Goal: Information Seeking & Learning: Learn about a topic

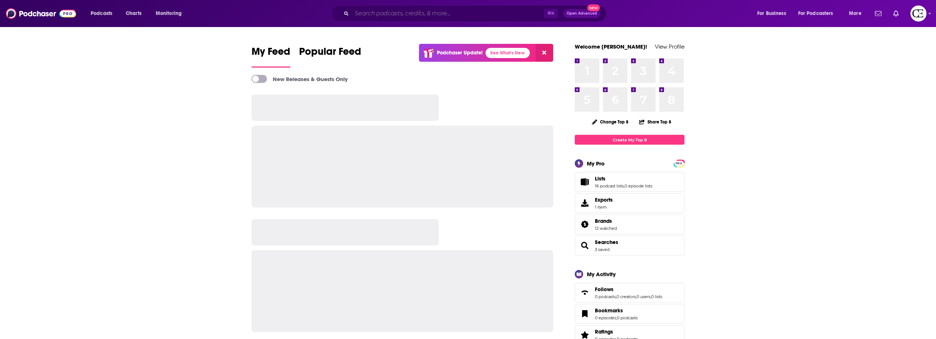
click at [438, 13] on input "Search podcasts, credits, & more..." at bounding box center [448, 14] width 192 height 12
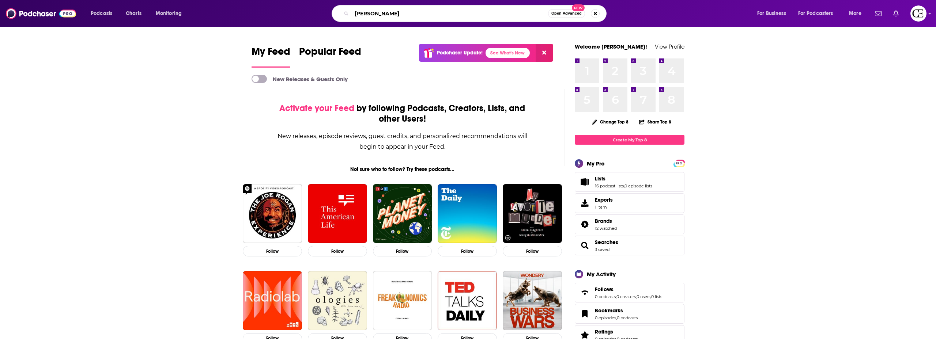
type input "[PERSON_NAME]"
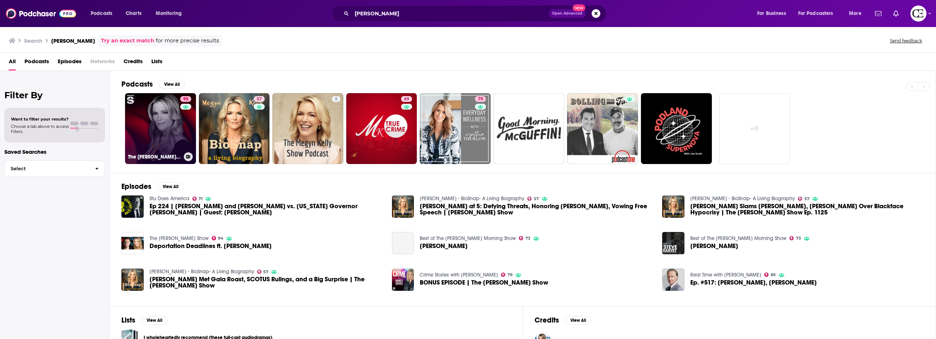
click at [167, 129] on link "95 The [PERSON_NAME] Show" at bounding box center [160, 128] width 71 height 71
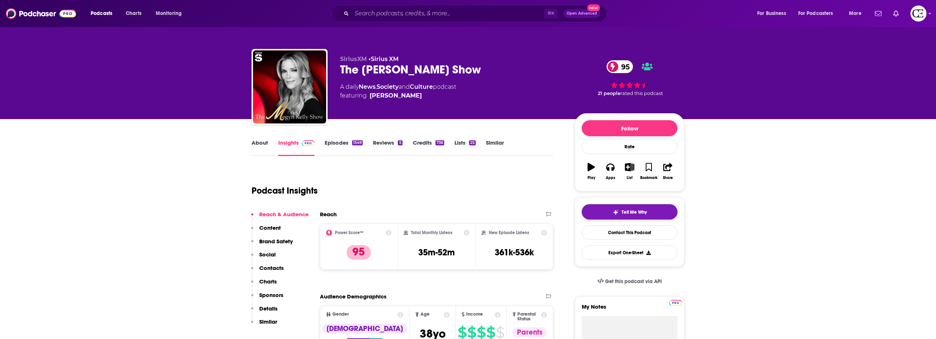
click at [637, 210] on span "Tell Me Why" at bounding box center [634, 213] width 25 height 6
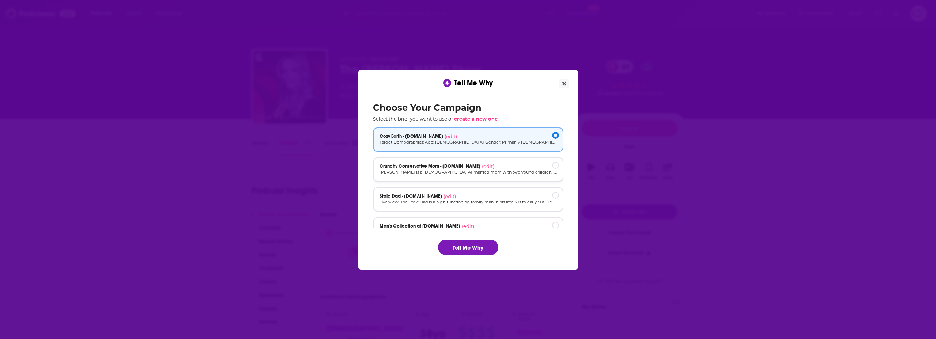
scroll to position [7, 0]
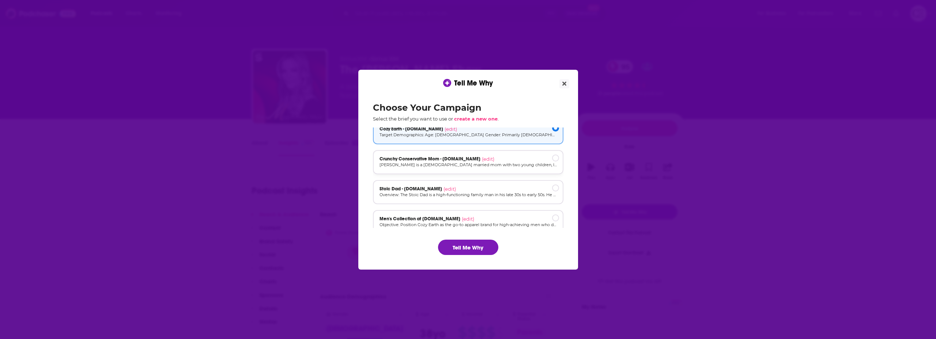
click at [455, 162] on p "[PERSON_NAME] is a [DEMOGRAPHIC_DATA] married mom with two young children, livi…" at bounding box center [468, 165] width 177 height 6
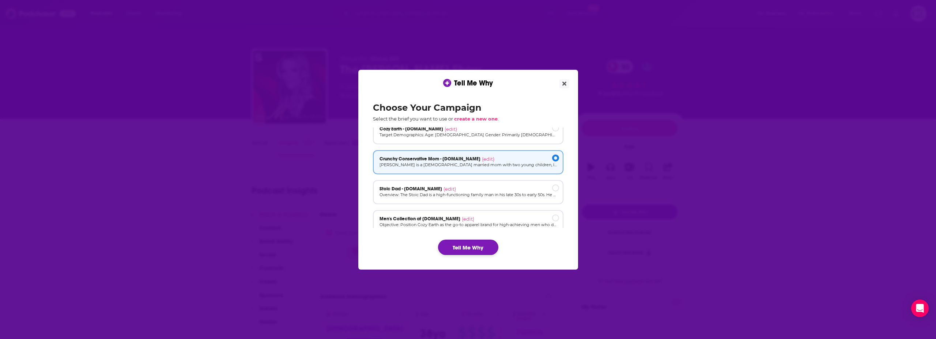
click at [462, 250] on button "Tell Me Why" at bounding box center [468, 247] width 60 height 15
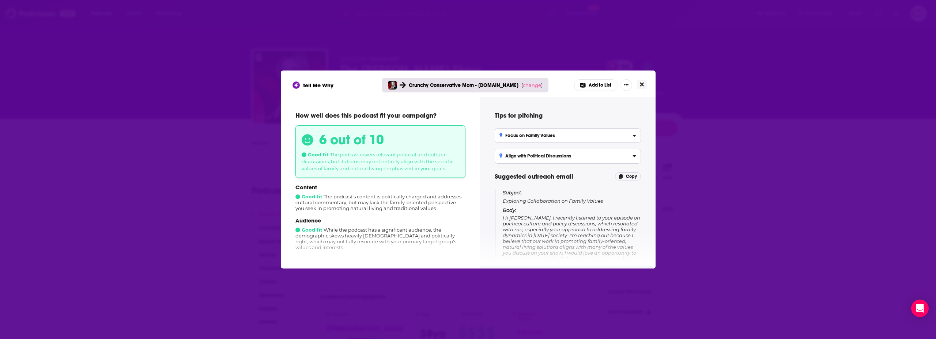
drag, startPoint x: 643, startPoint y: 85, endPoint x: 497, endPoint y: 52, distance: 149.6
click at [643, 85] on icon "Close" at bounding box center [642, 85] width 4 height 6
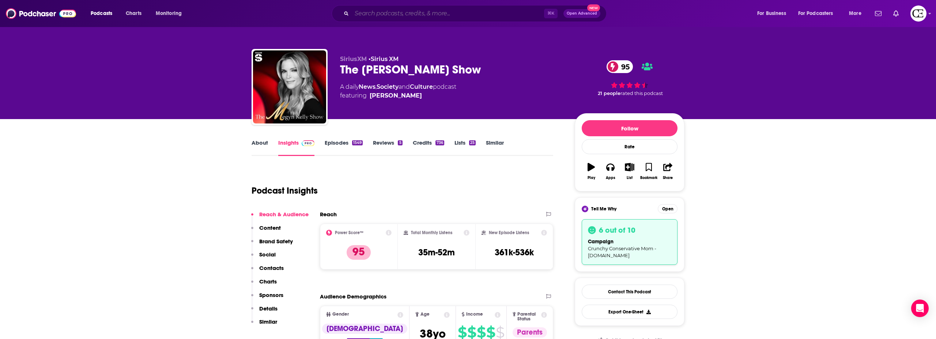
click at [372, 9] on input "Search podcasts, credits, & more..." at bounding box center [448, 14] width 192 height 12
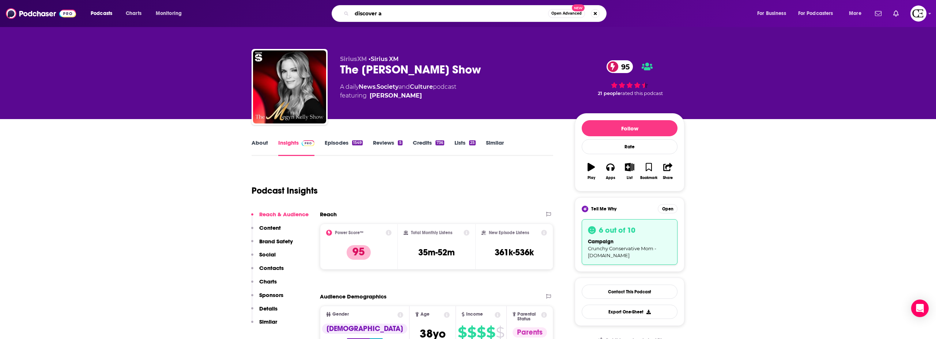
type input "discover ag"
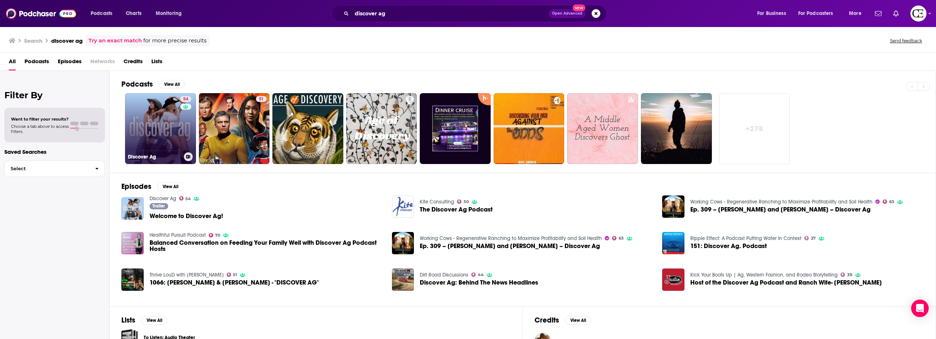
click at [160, 128] on link "54 Discover Ag" at bounding box center [160, 128] width 71 height 71
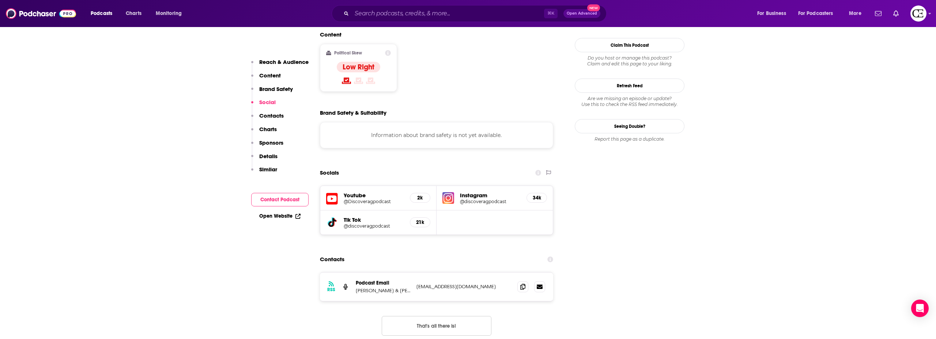
scroll to position [666, 0]
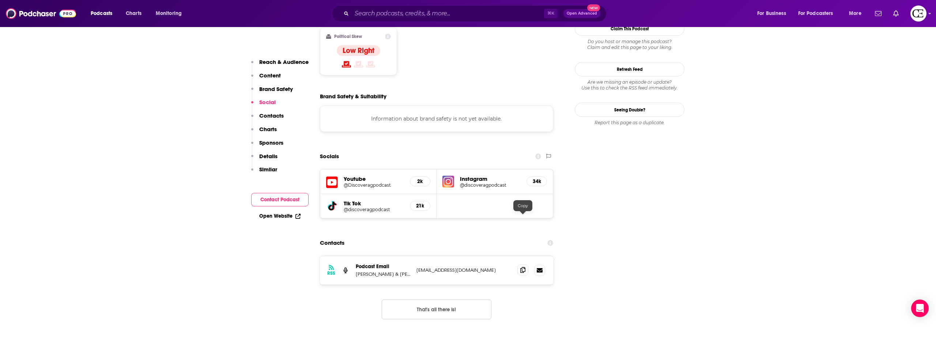
click at [521, 267] on icon at bounding box center [522, 270] width 5 height 6
